Goal: Transaction & Acquisition: Purchase product/service

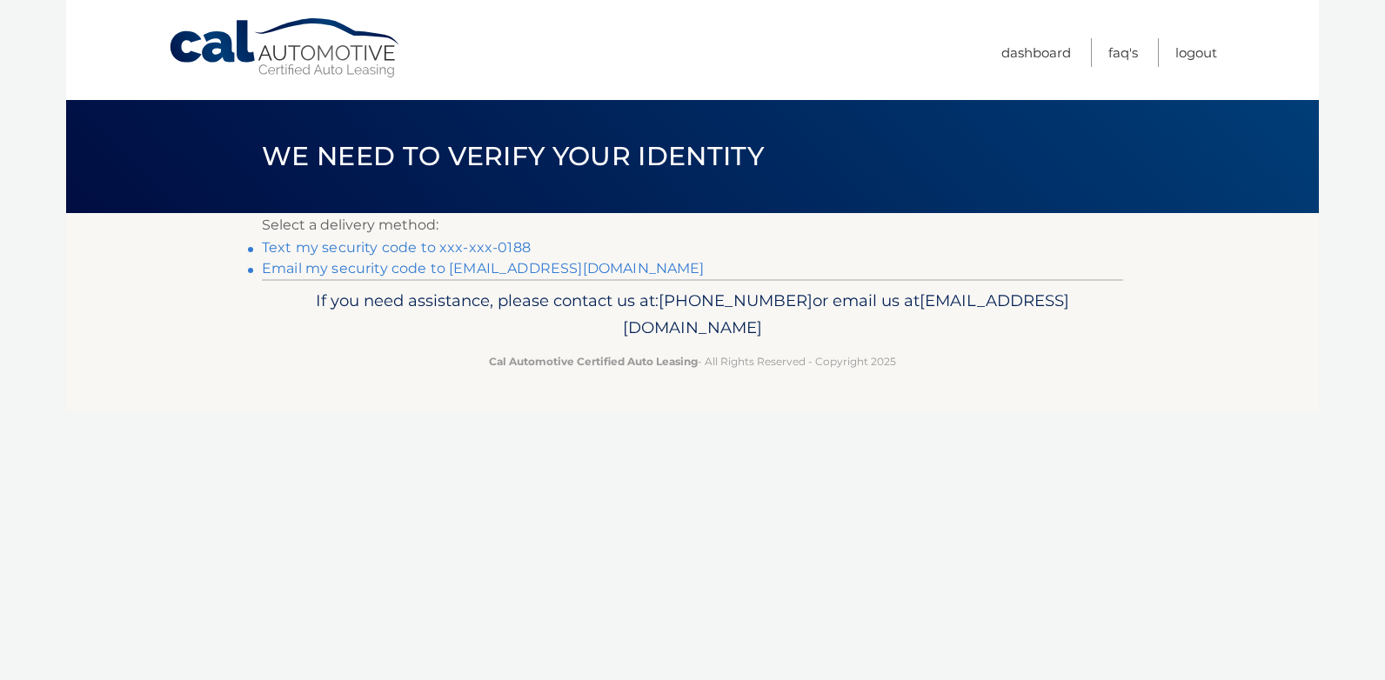
click at [505, 244] on link "Text my security code to xxx-xxx-0188" at bounding box center [396, 247] width 269 height 17
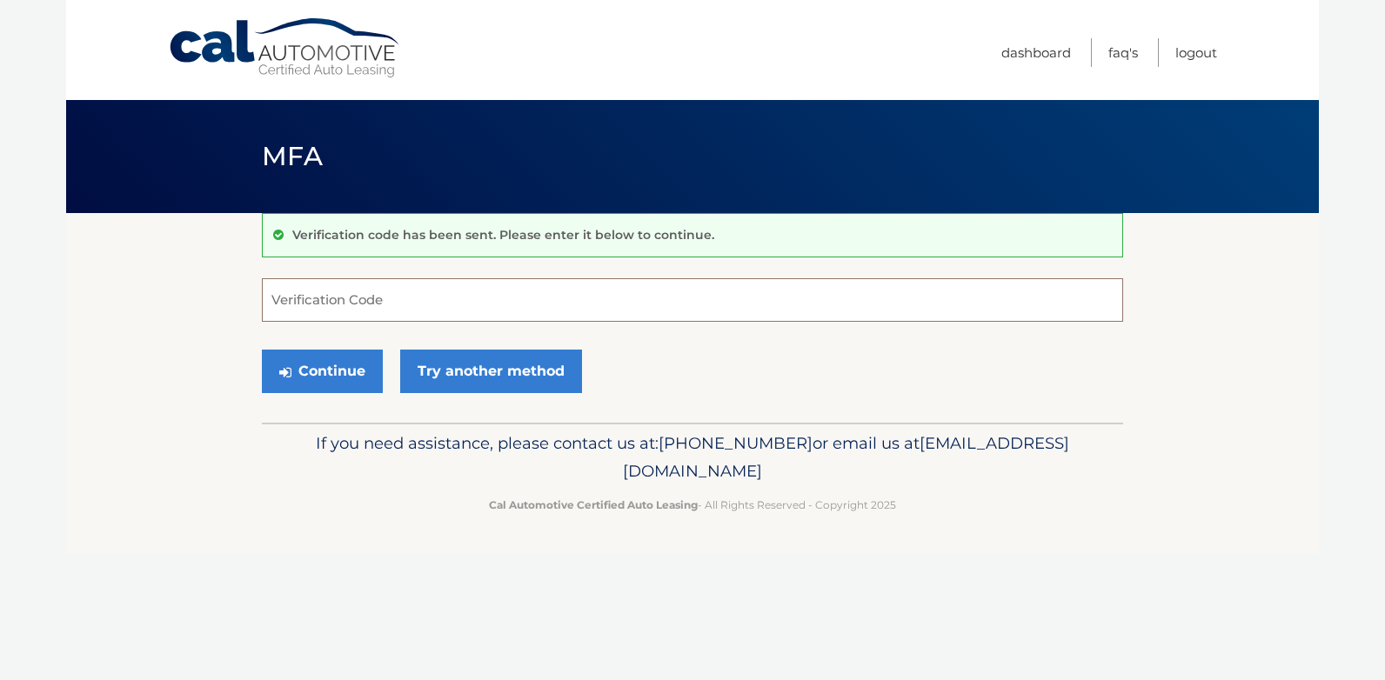
click at [362, 299] on input "Verification Code" at bounding box center [692, 299] width 861 height 43
type input "878344"
click at [321, 362] on button "Continue" at bounding box center [322, 371] width 121 height 43
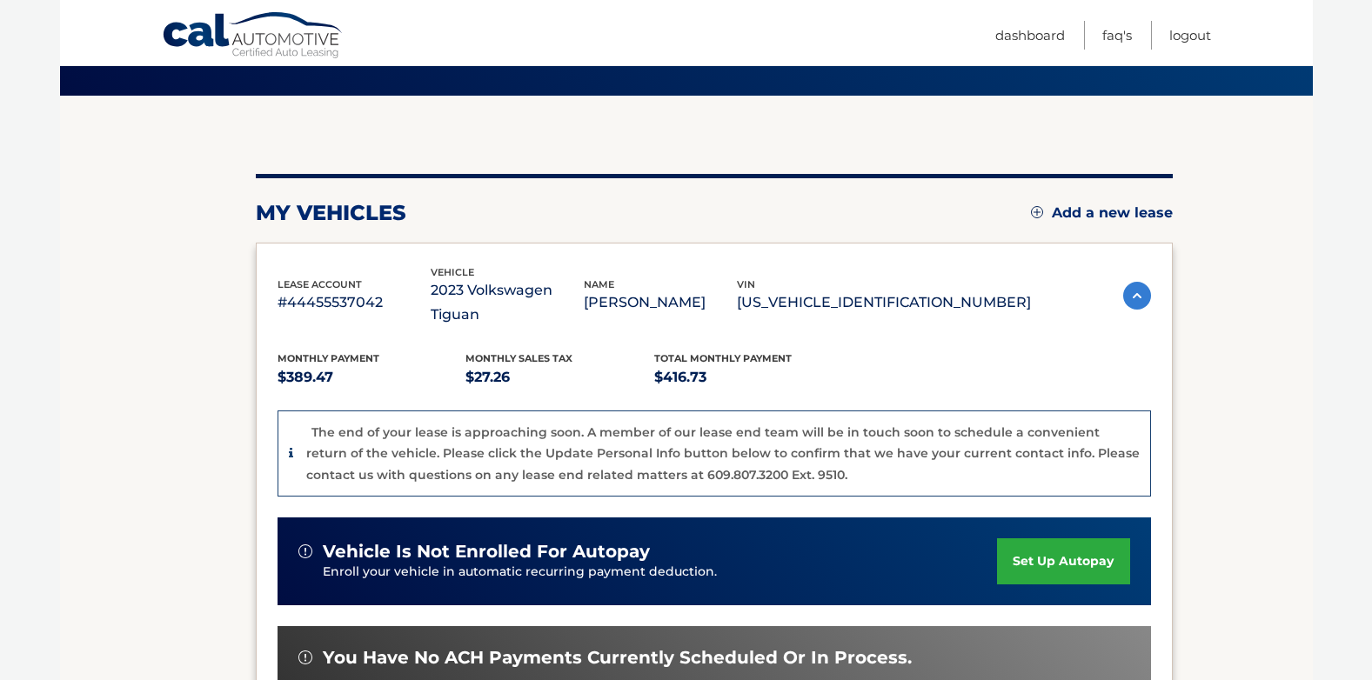
scroll to position [482, 0]
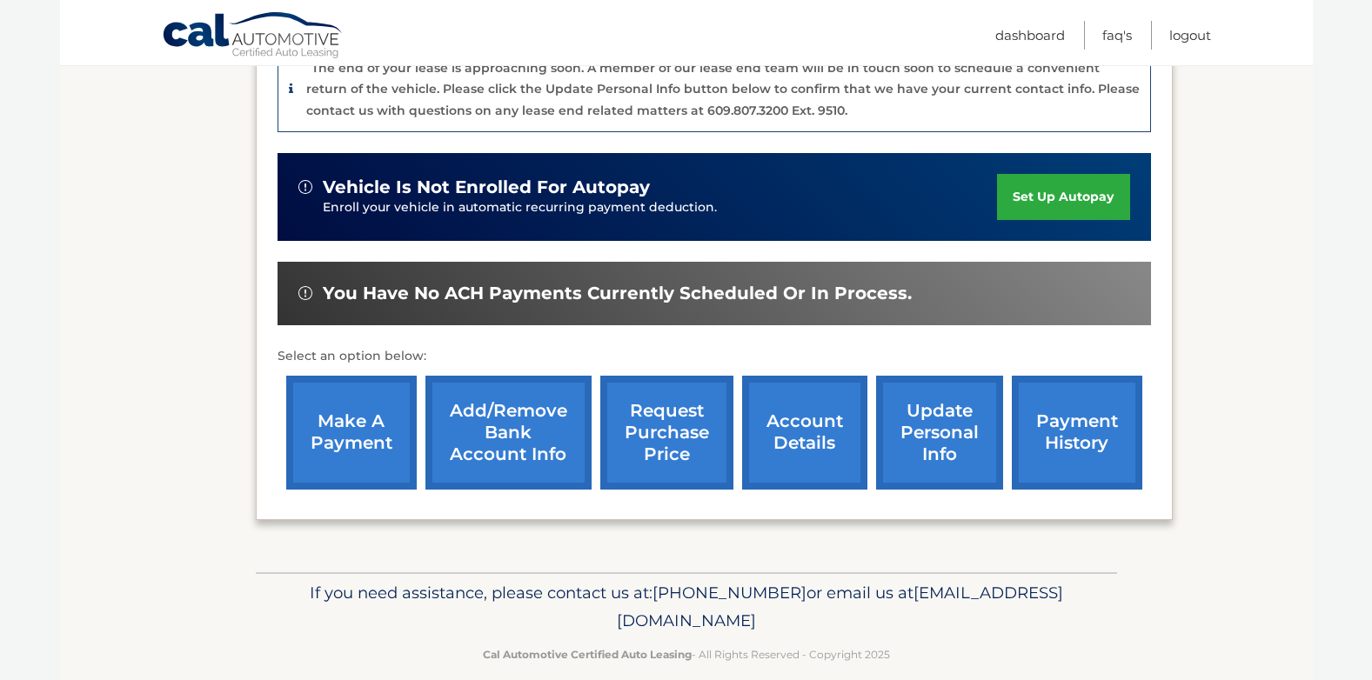
click at [931, 398] on link "update personal info" at bounding box center [939, 433] width 127 height 114
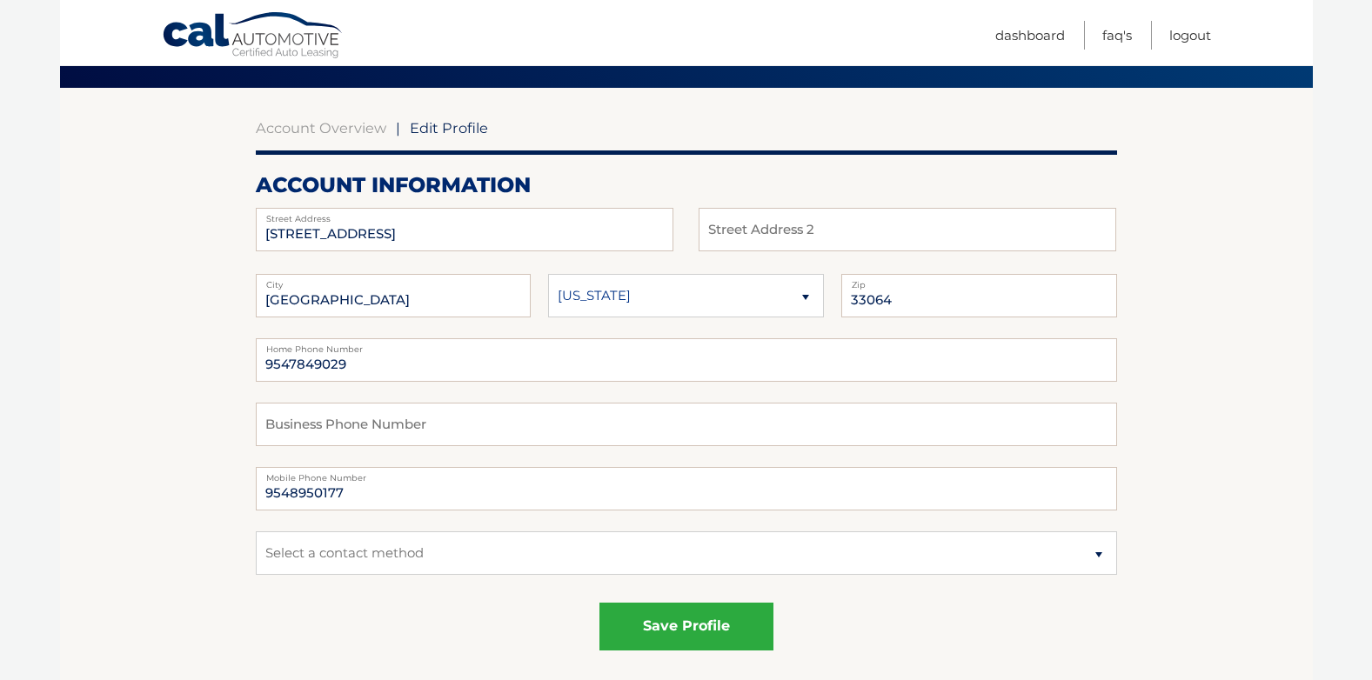
scroll to position [174, 0]
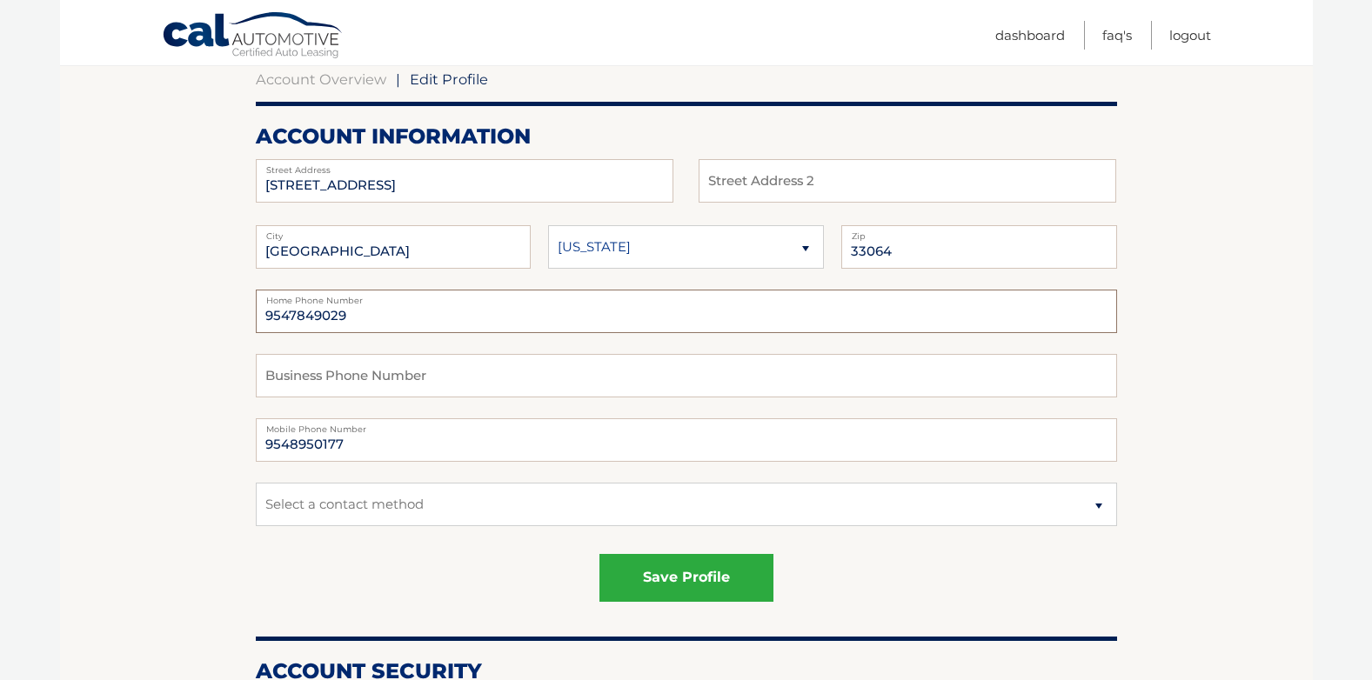
drag, startPoint x: 405, startPoint y: 316, endPoint x: 169, endPoint y: 308, distance: 236.8
type input "9548954636"
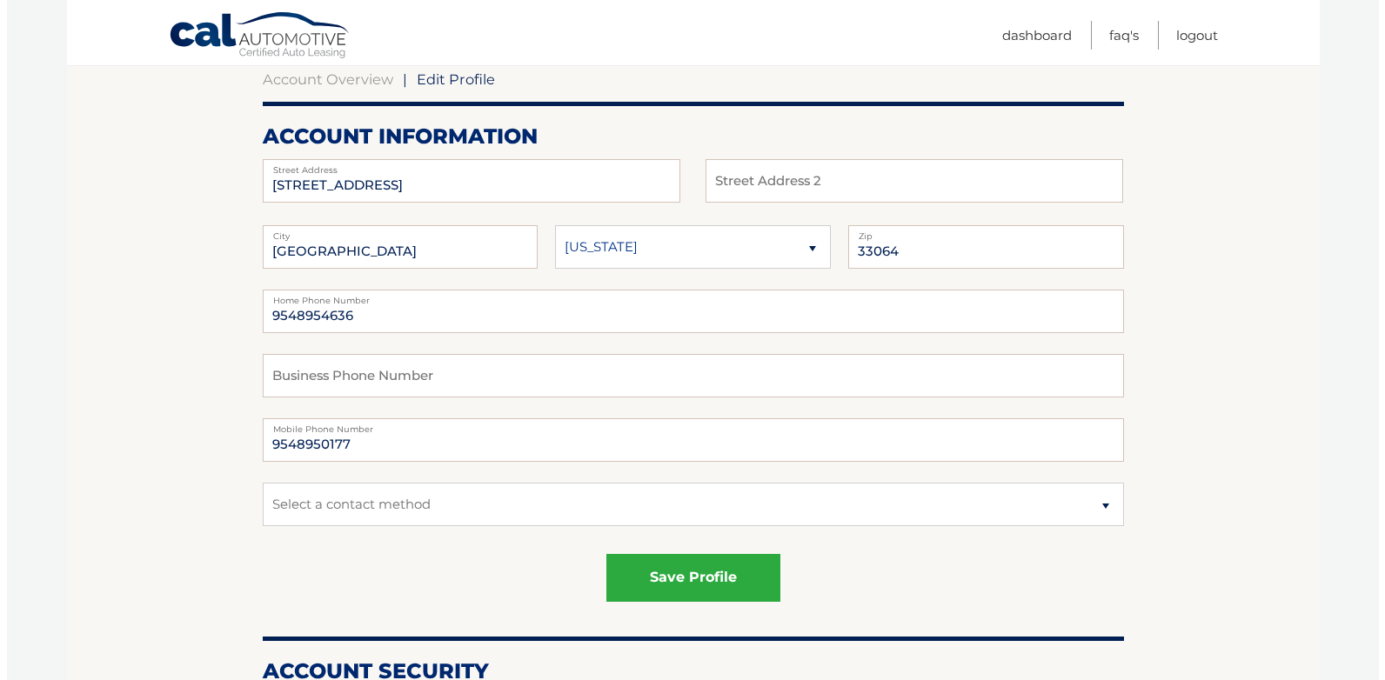
scroll to position [261, 0]
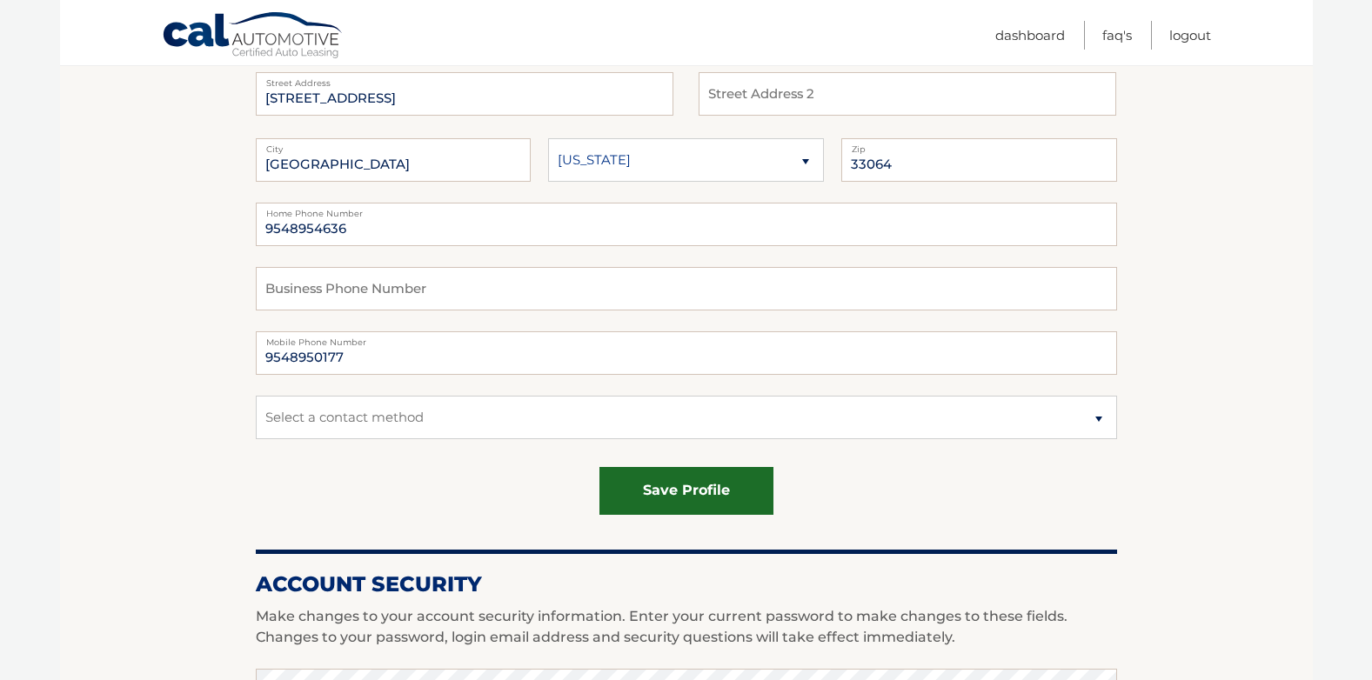
click at [674, 481] on button "save profile" at bounding box center [686, 491] width 174 height 48
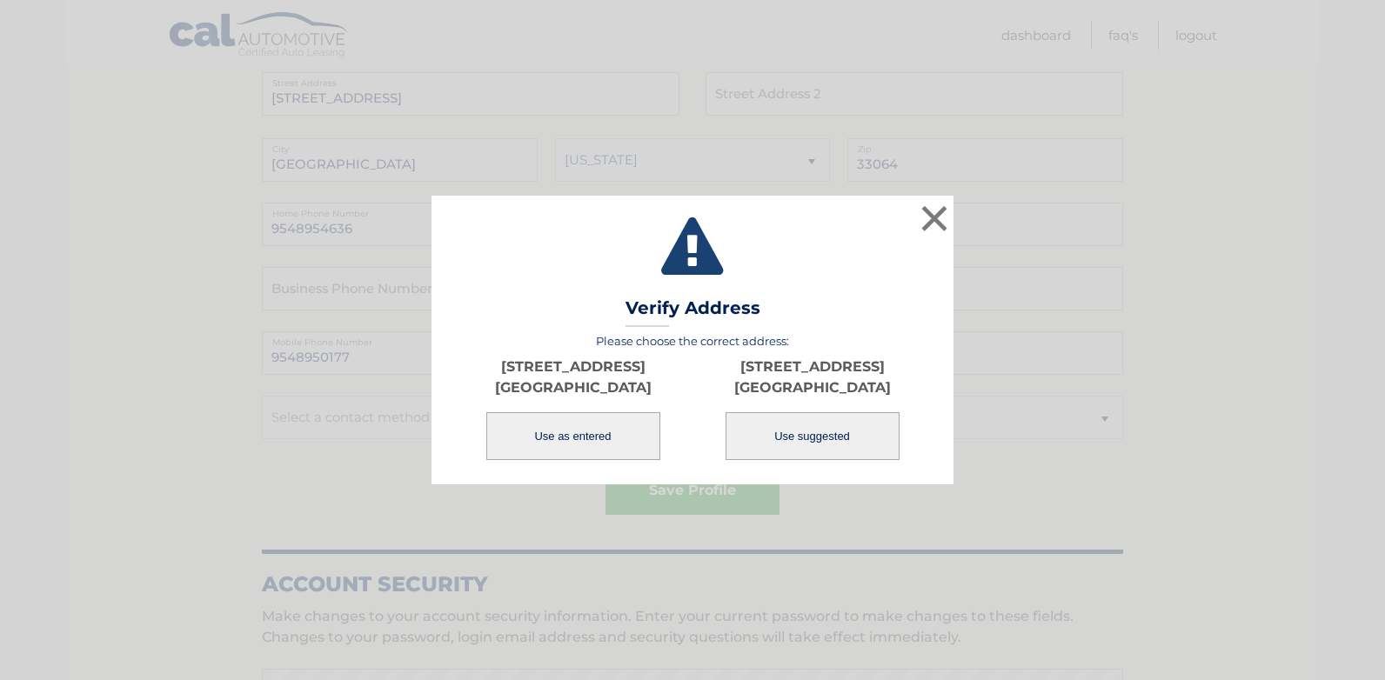
click at [796, 439] on button "Use suggested" at bounding box center [813, 436] width 174 height 48
type input "2210 NE 33RD ST"
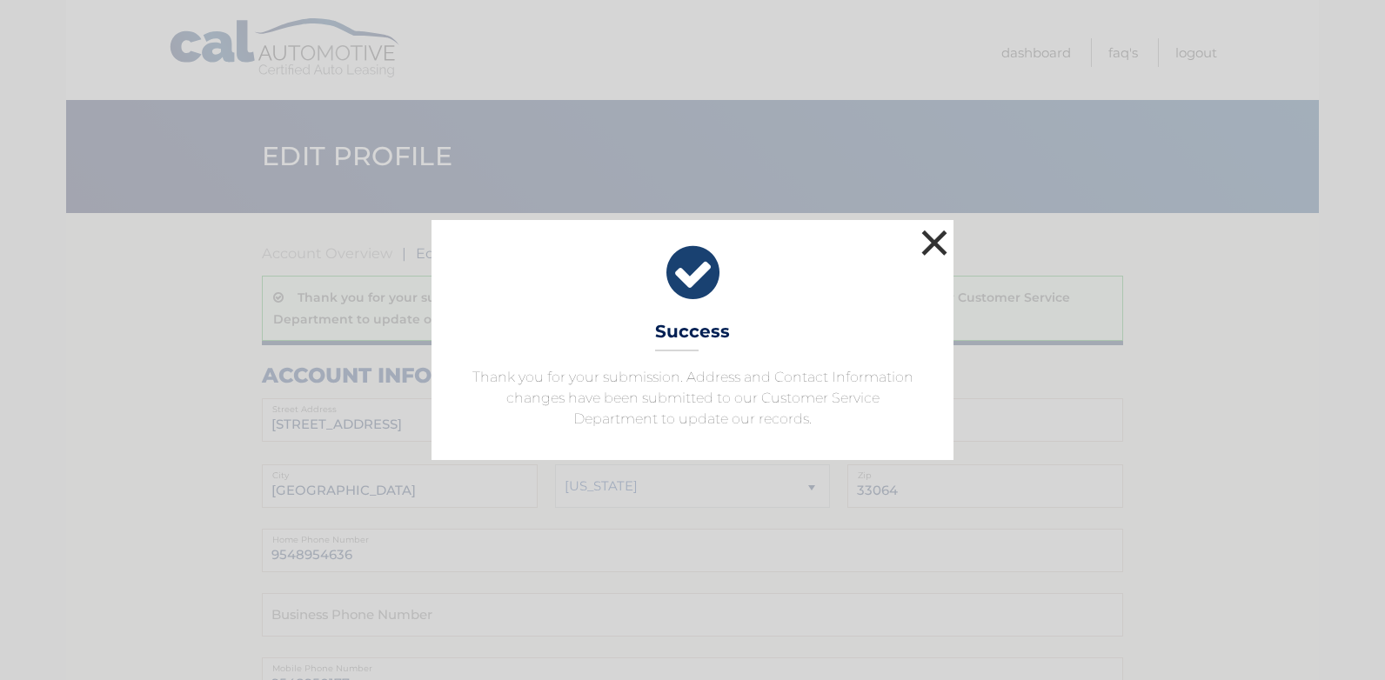
click at [930, 244] on button "×" at bounding box center [934, 242] width 35 height 35
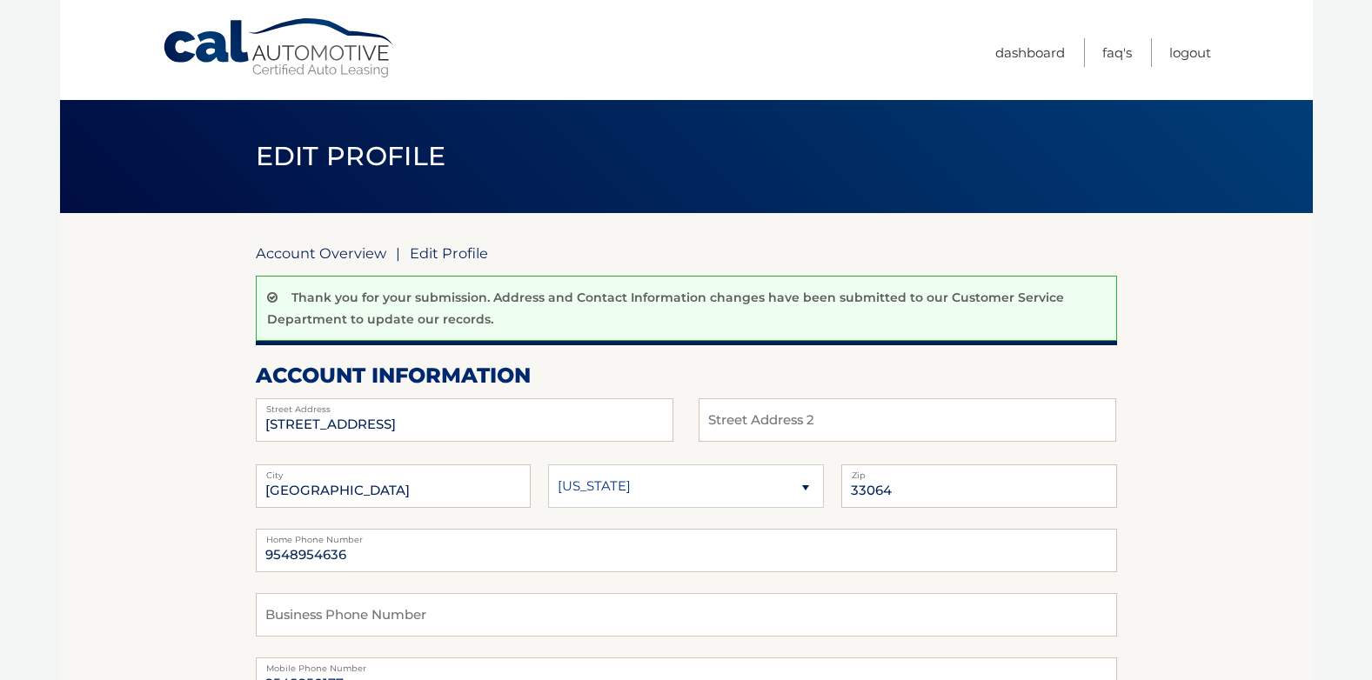
click at [318, 249] on link "Account Overview" at bounding box center [321, 252] width 130 height 17
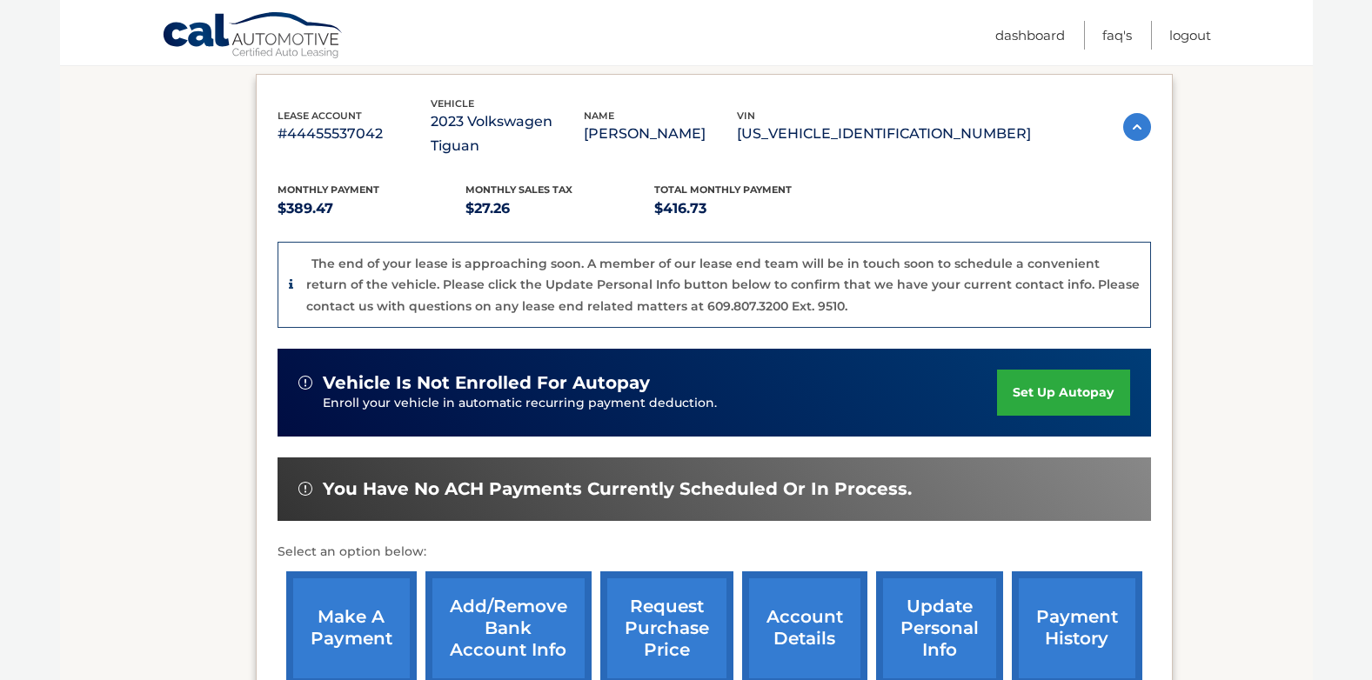
scroll to position [348, 0]
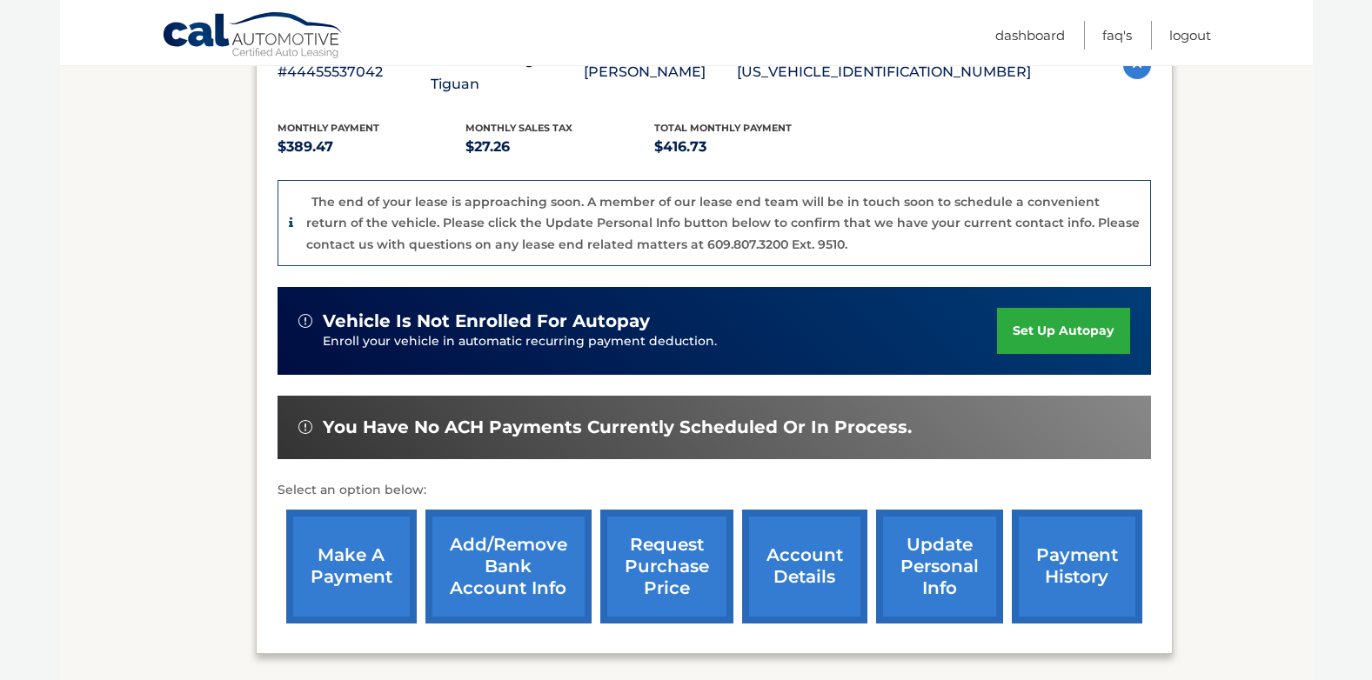
click at [790, 536] on link "account details" at bounding box center [804, 567] width 125 height 114
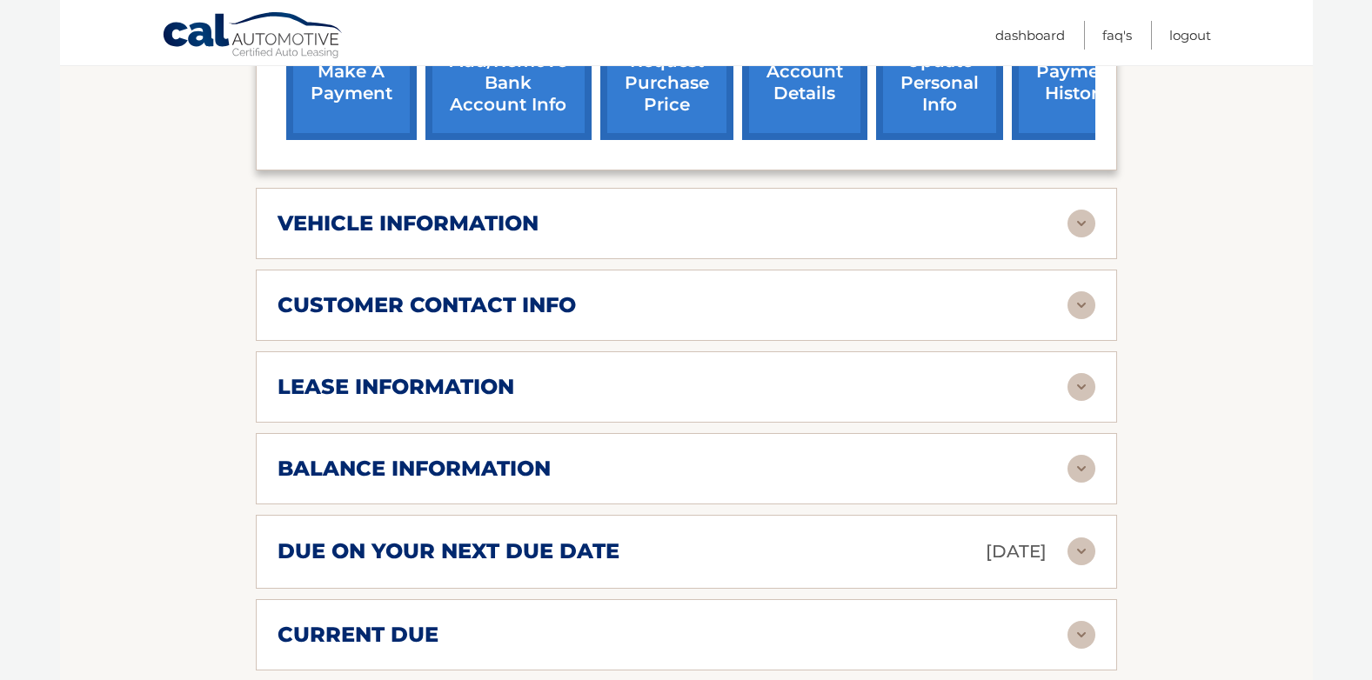
scroll to position [870, 0]
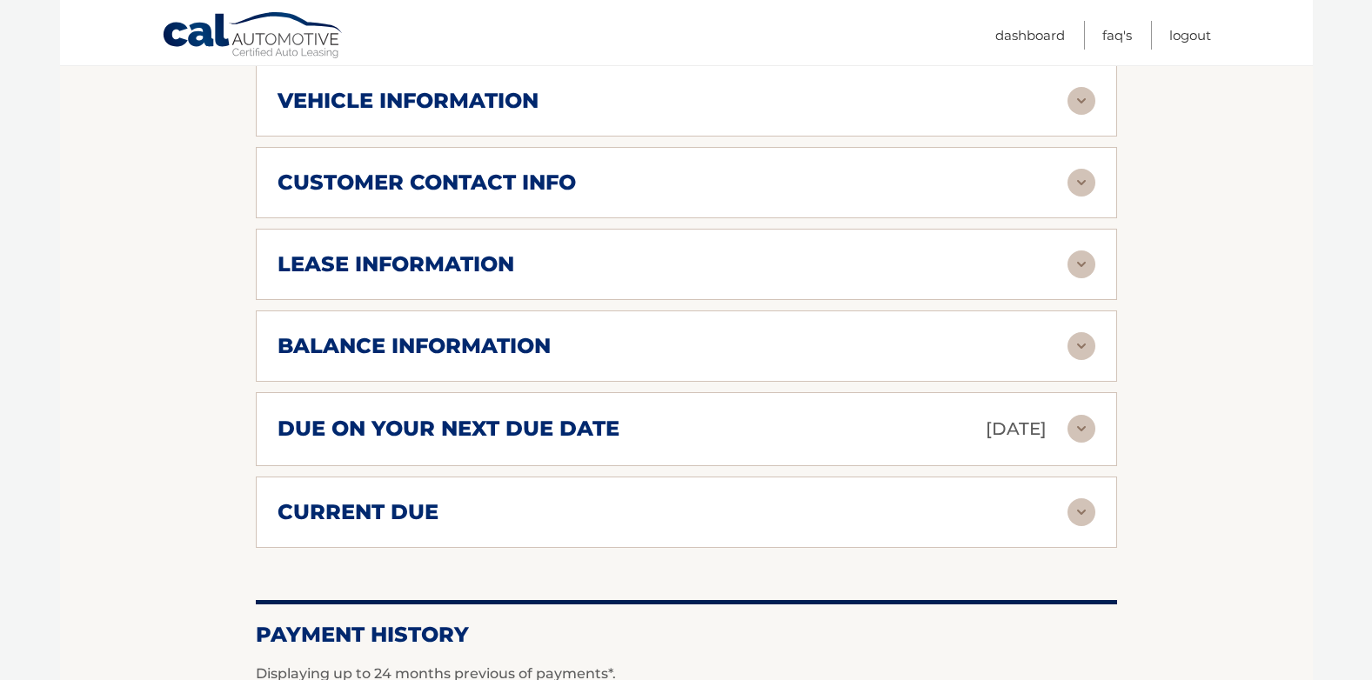
click at [953, 353] on div "balance information" at bounding box center [673, 346] width 790 height 26
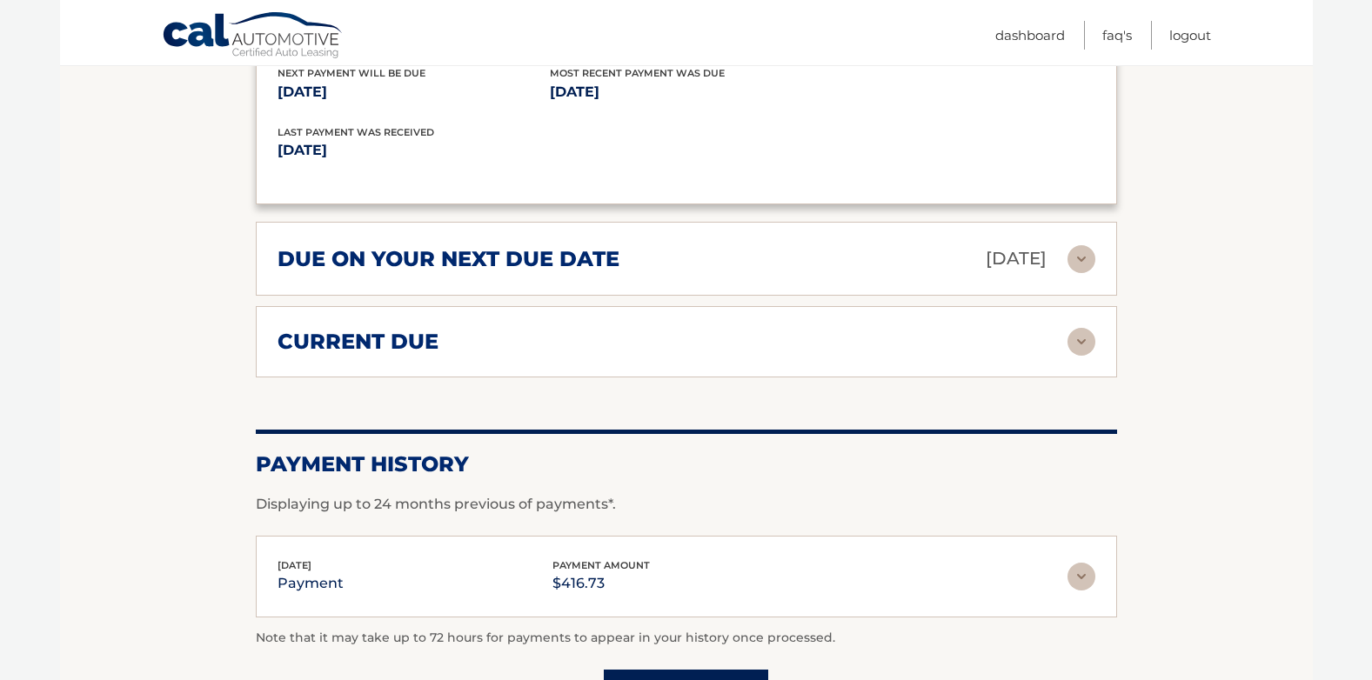
scroll to position [1193, 0]
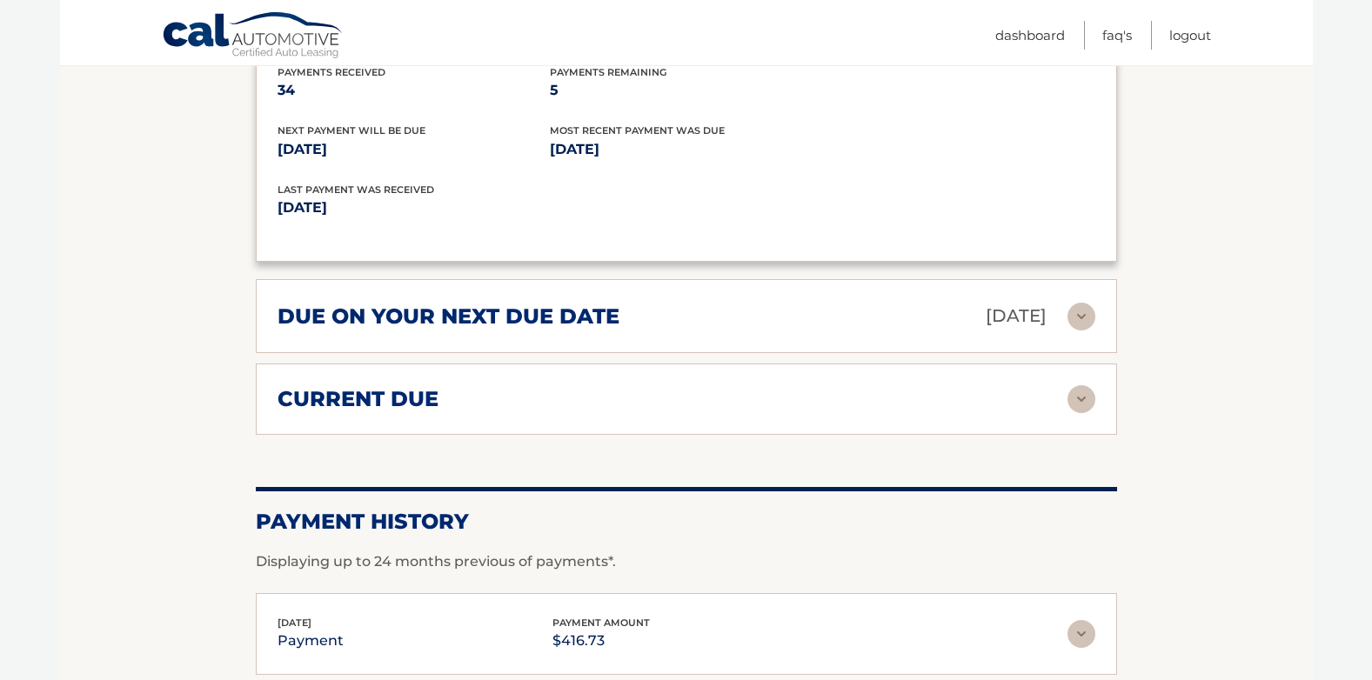
click at [352, 314] on h2 "due on your next due date" at bounding box center [449, 317] width 342 height 26
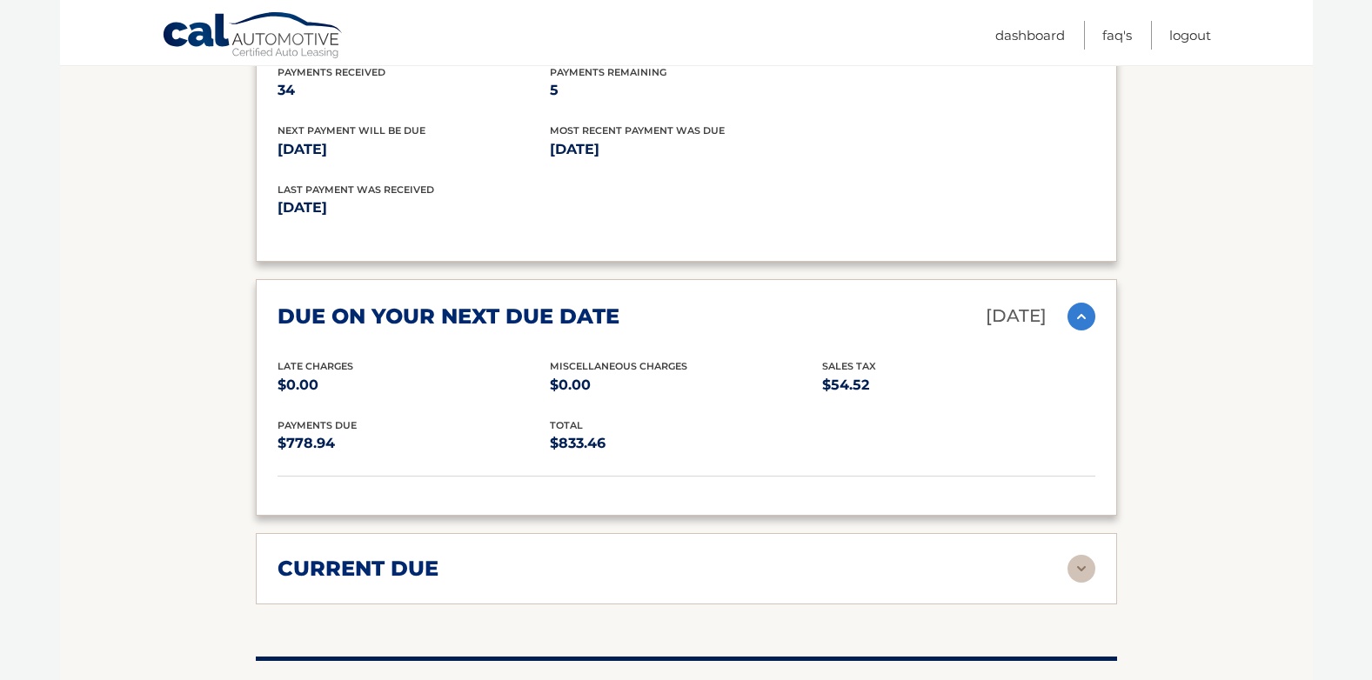
click at [377, 572] on h2 "current due" at bounding box center [358, 569] width 161 height 26
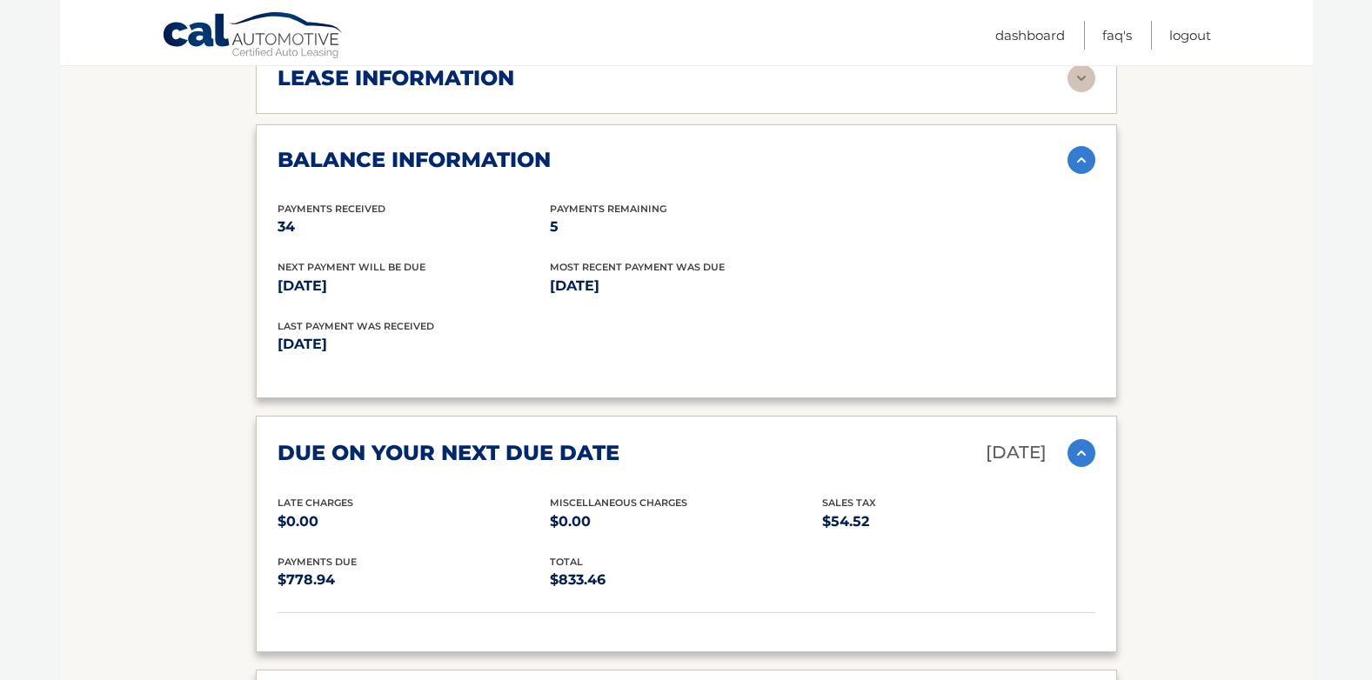
scroll to position [1019, 0]
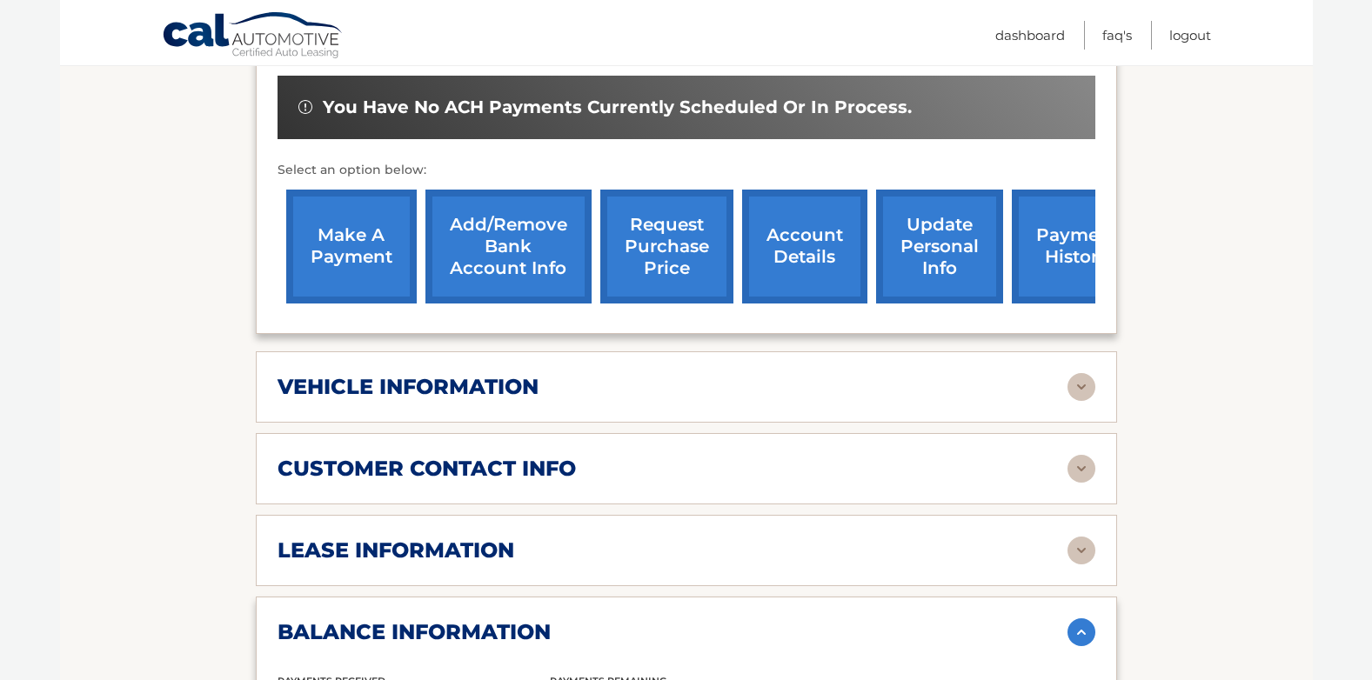
click at [339, 232] on link "make a payment" at bounding box center [351, 247] width 130 height 114
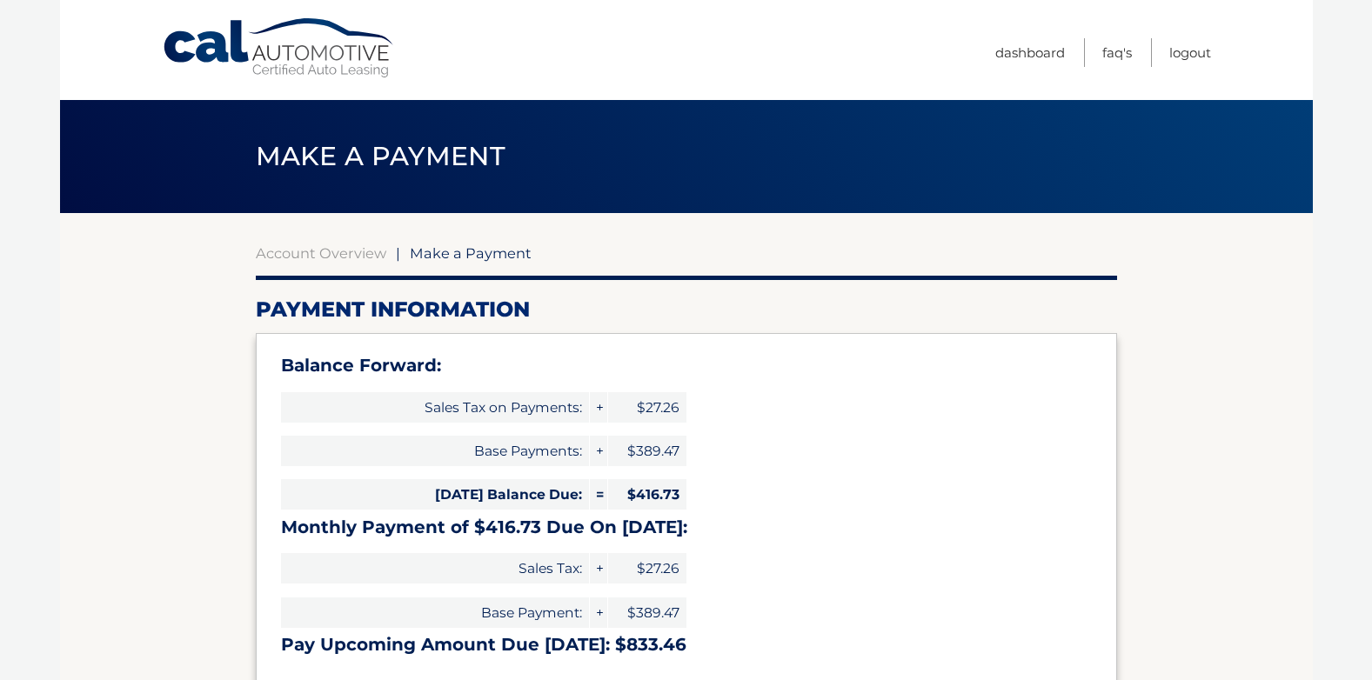
select select "MmU3OWIzYjctZjAxZi00NDY3LWJhNTktYmZiMzgyODE3MjE5"
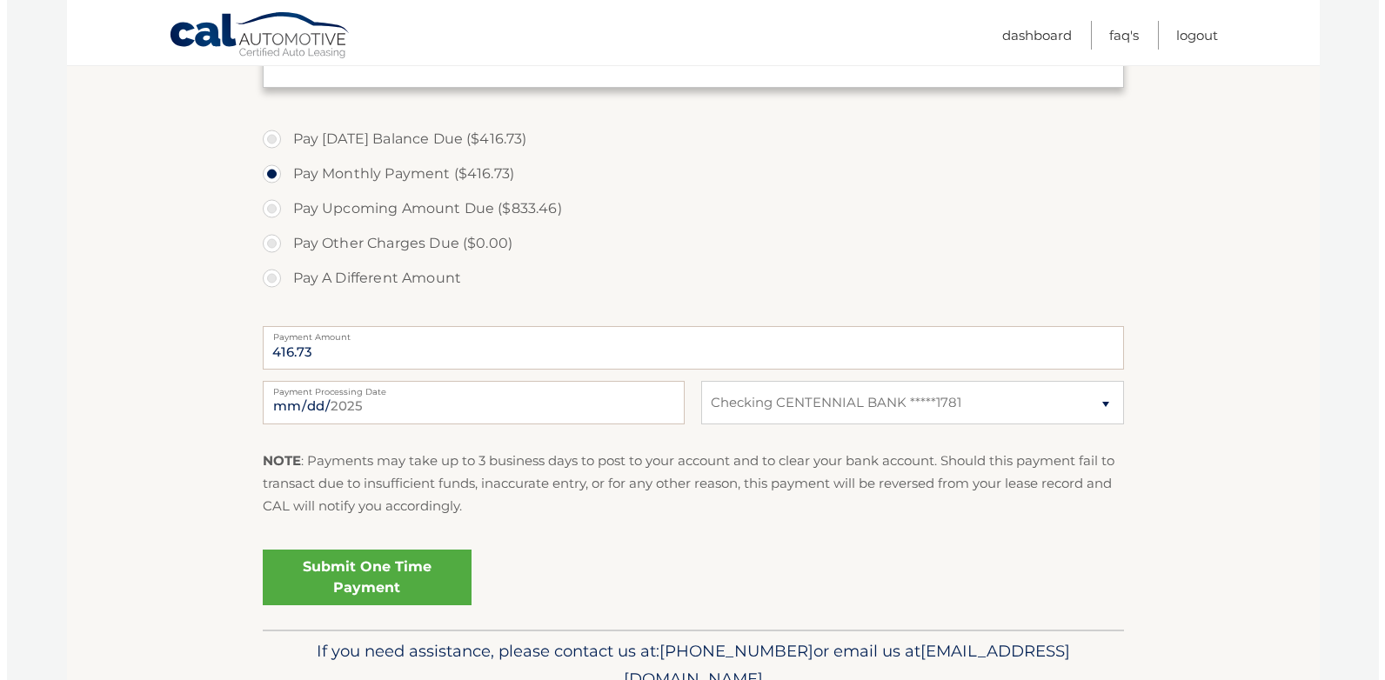
scroll to position [609, 0]
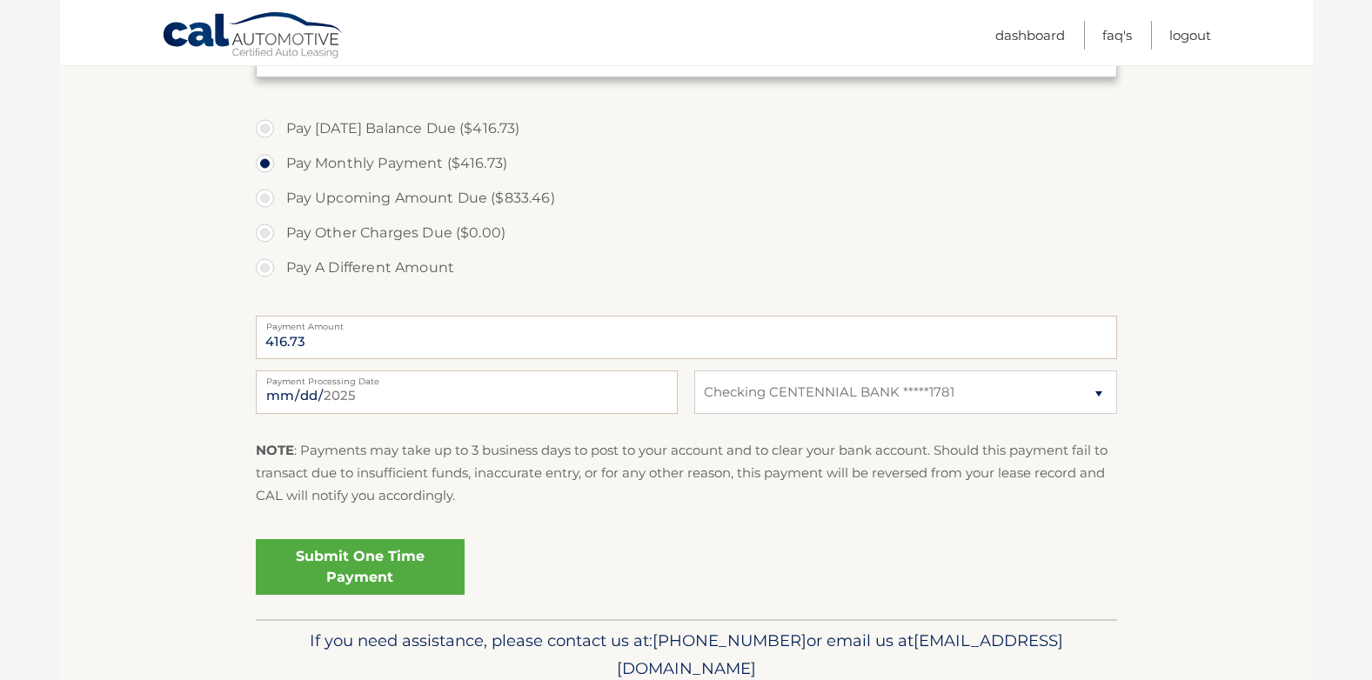
click at [347, 571] on link "Submit One Time Payment" at bounding box center [360, 567] width 209 height 56
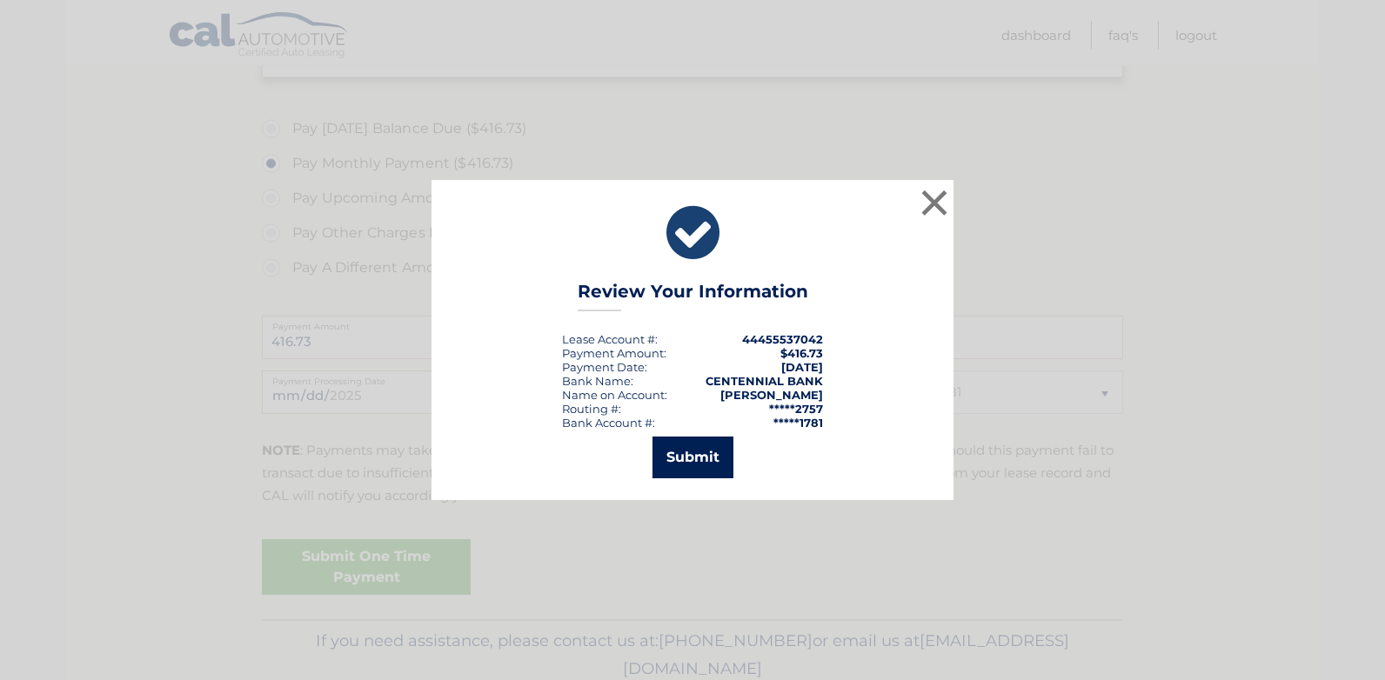
click at [697, 462] on button "Submit" at bounding box center [692, 458] width 81 height 42
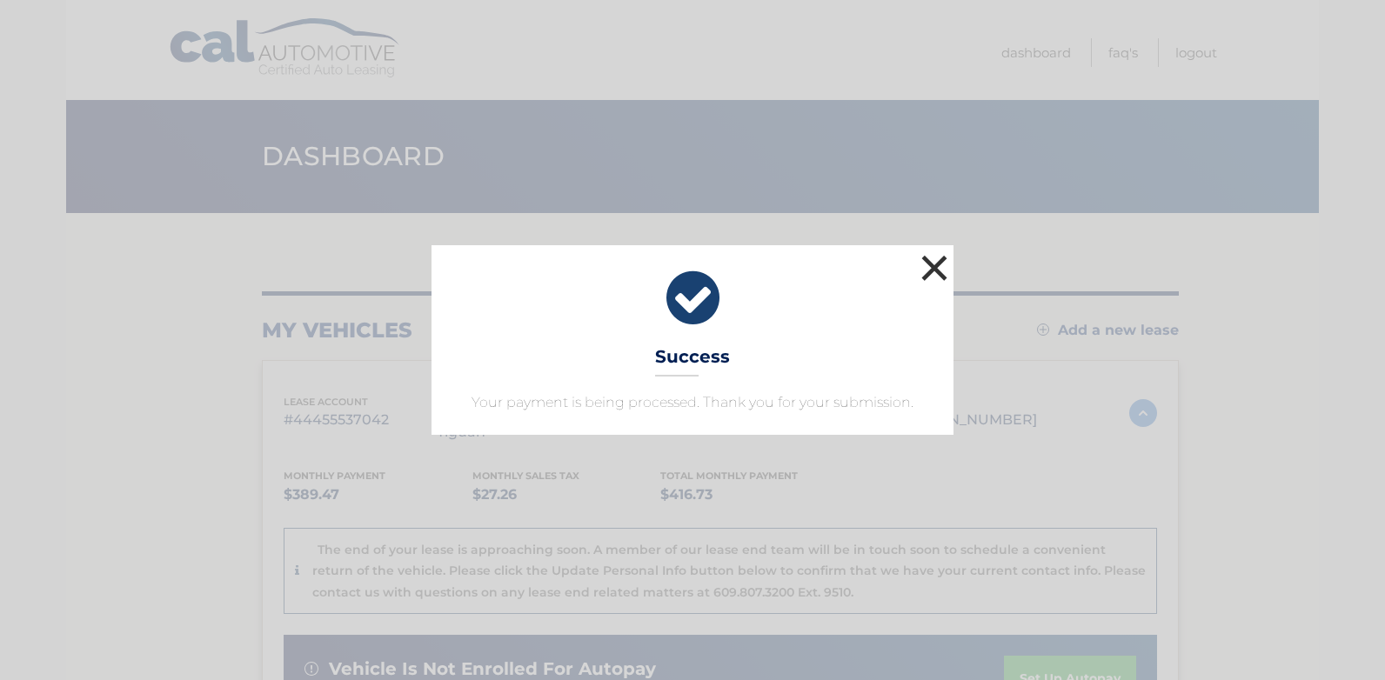
click at [928, 268] on button "×" at bounding box center [934, 268] width 35 height 35
